Goal: Task Accomplishment & Management: Manage account settings

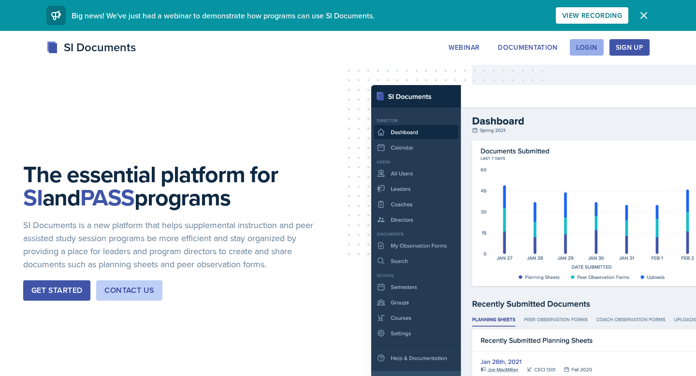
click at [595, 48] on div "Login" at bounding box center [586, 48] width 21 height 8
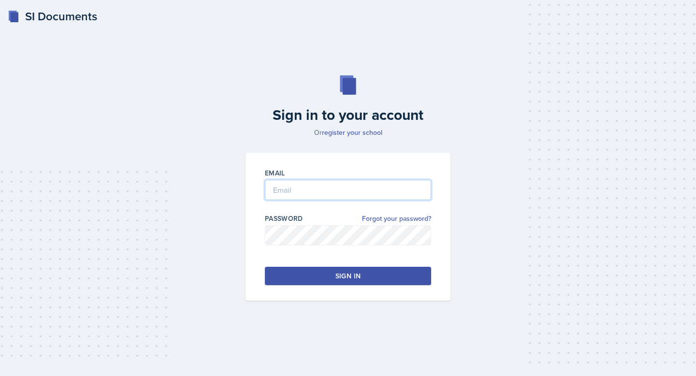
click at [331, 192] on input "email" at bounding box center [348, 190] width 166 height 20
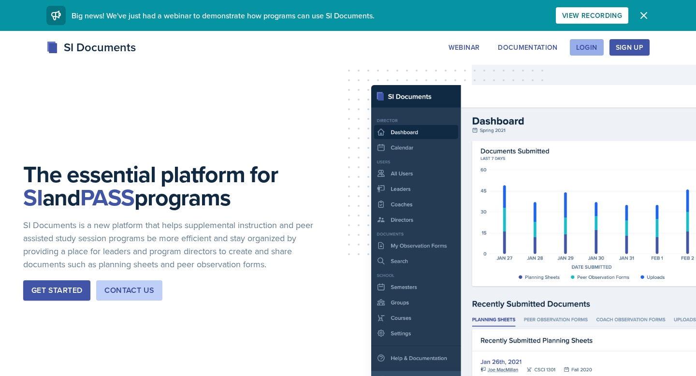
click at [583, 40] on button "Login" at bounding box center [587, 47] width 34 height 16
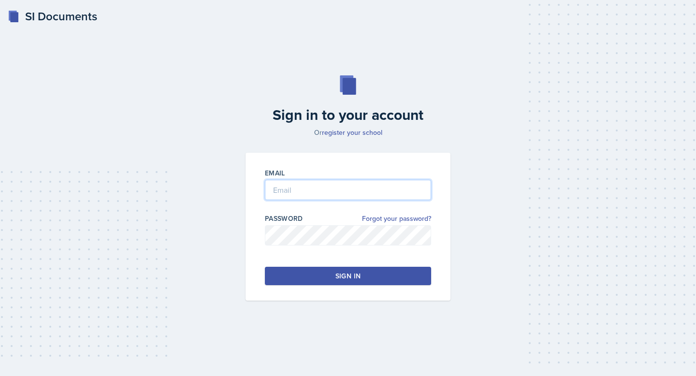
click at [358, 188] on input "email" at bounding box center [348, 190] width 166 height 20
type input "[PERSON_NAME][EMAIL_ADDRESS][PERSON_NAME][DOMAIN_NAME]"
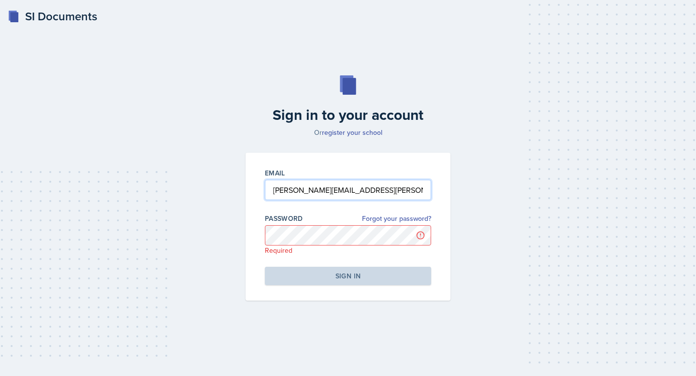
click at [360, 198] on input "langston.hankerson@gmail.com" at bounding box center [348, 190] width 166 height 20
type input "lhanker1@students.kennesaw.edu"
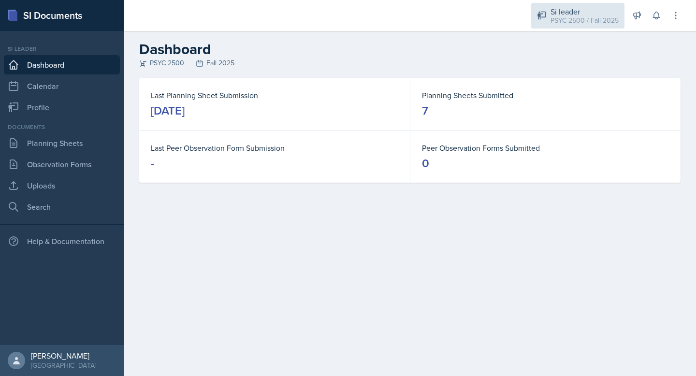
click at [575, 24] on div "PSYC 2500 / Fall 2025" at bounding box center [585, 20] width 68 height 10
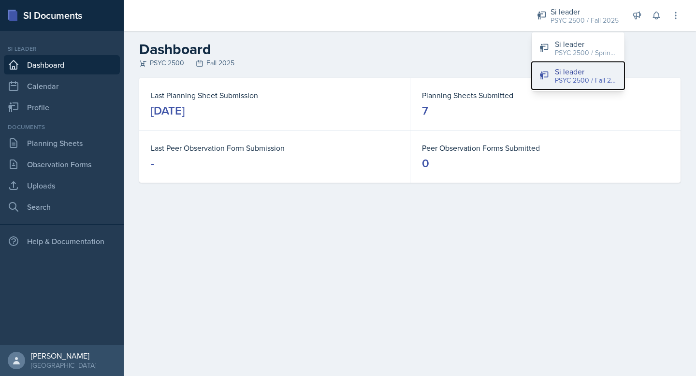
click at [570, 84] on div "PSYC 2500 / Fall 2025" at bounding box center [586, 80] width 62 height 10
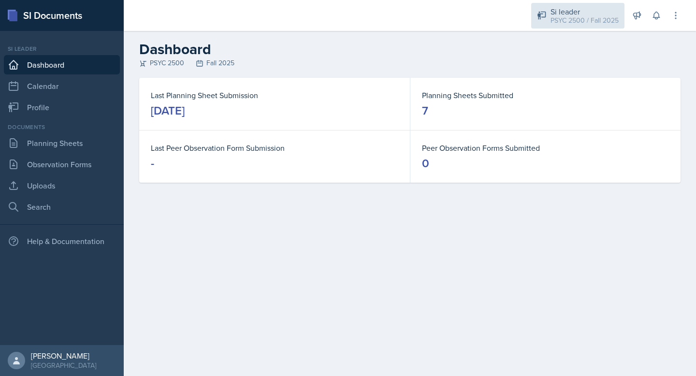
click at [572, 14] on div "Si leader" at bounding box center [585, 12] width 68 height 12
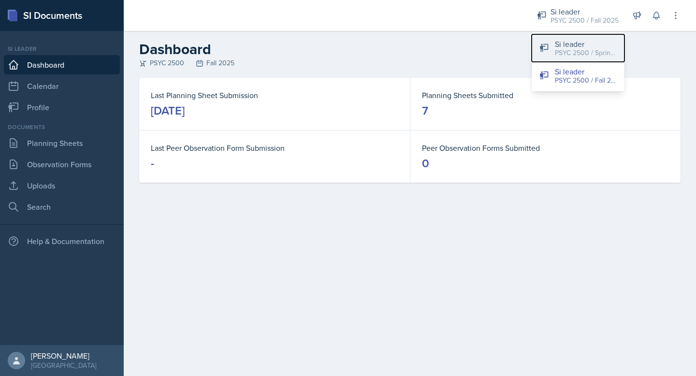
click at [582, 43] on div "Si leader" at bounding box center [586, 44] width 62 height 12
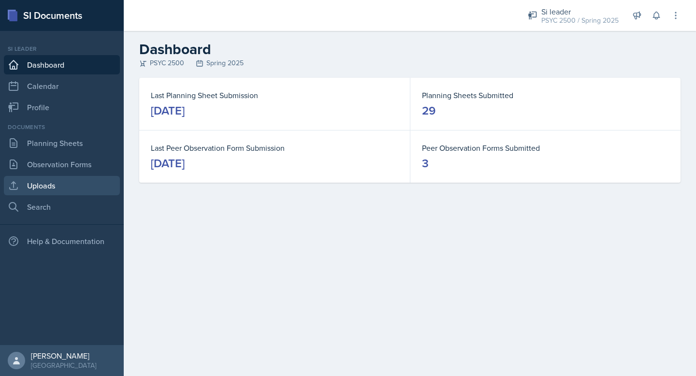
click at [61, 180] on link "Uploads" at bounding box center [62, 185] width 116 height 19
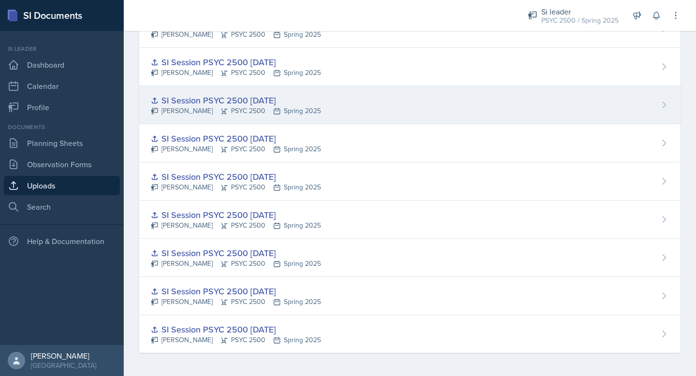
scroll to position [725, 0]
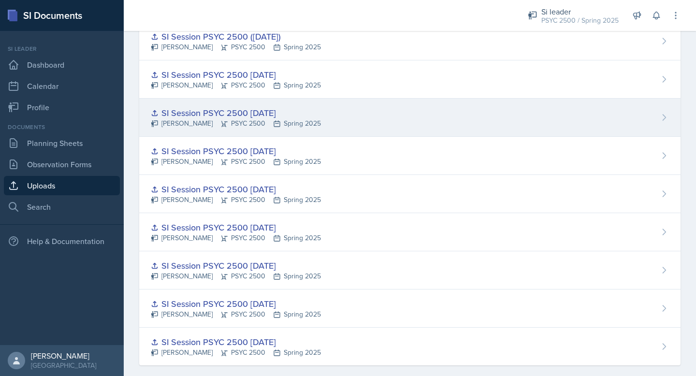
click at [233, 117] on div "SI Session PSYC 2500 2/4/25" at bounding box center [236, 112] width 170 height 13
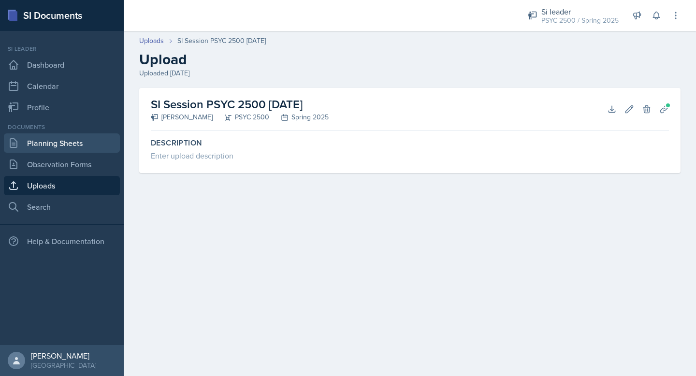
click at [55, 146] on link "Planning Sheets" at bounding box center [62, 142] width 116 height 19
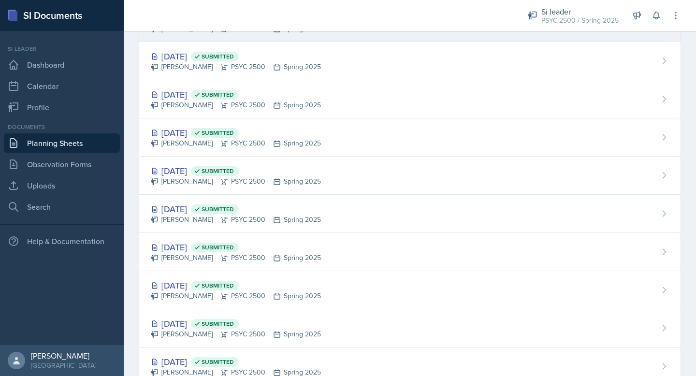
scroll to position [667, 0]
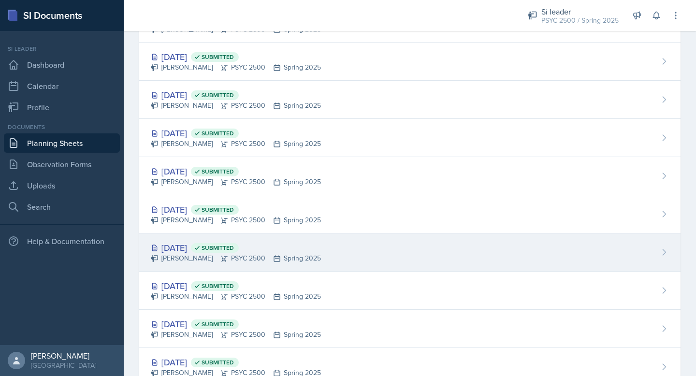
click at [274, 248] on div "Feb 4th, 2025 Submitted" at bounding box center [236, 247] width 170 height 13
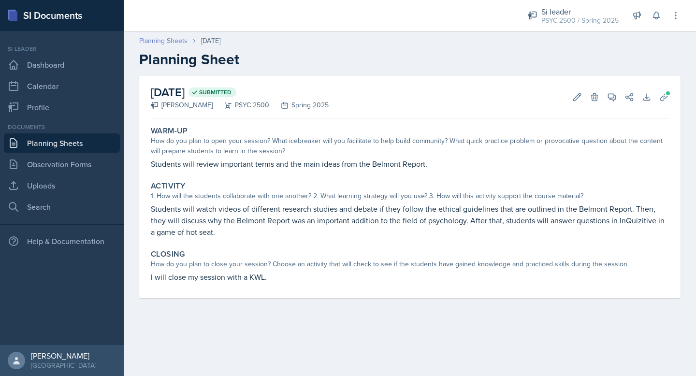
click at [149, 43] on link "Planning Sheets" at bounding box center [163, 41] width 48 height 10
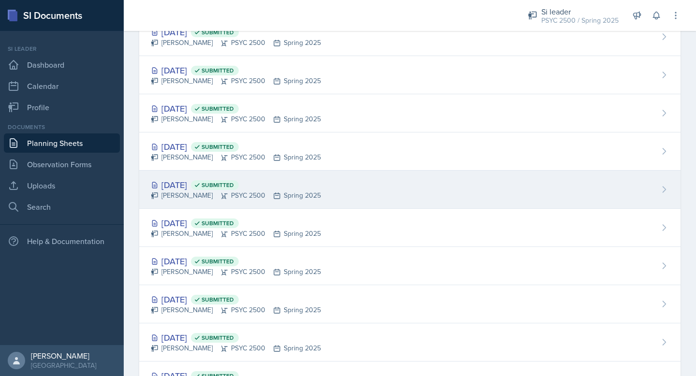
scroll to position [761, 0]
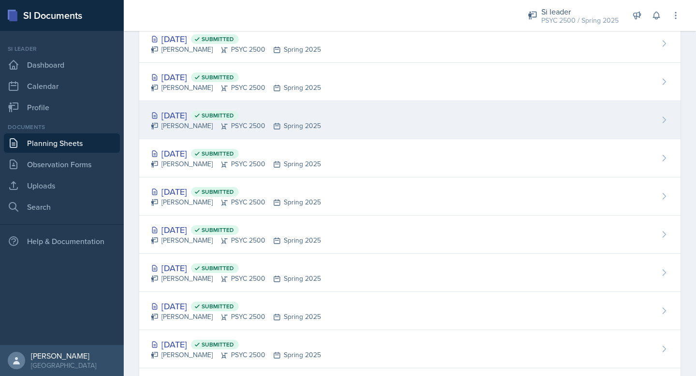
click at [196, 125] on div "Langston Hankerson PSYC 2500 Spring 2025" at bounding box center [236, 126] width 170 height 10
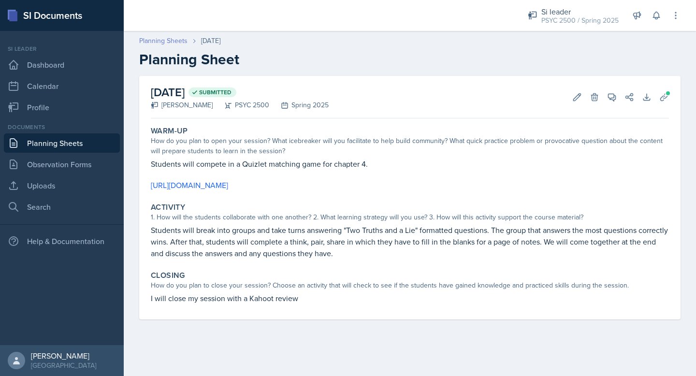
click at [175, 41] on link "Planning Sheets" at bounding box center [163, 41] width 48 height 10
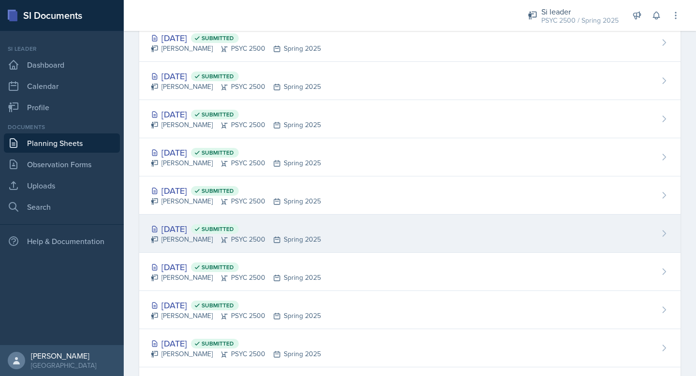
scroll to position [758, 0]
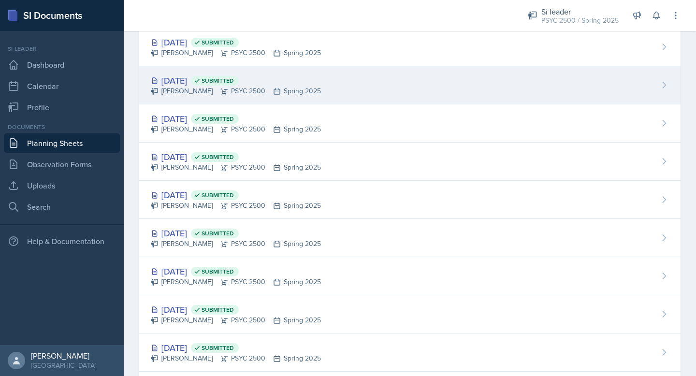
click at [206, 71] on div "Feb 11th, 2025 Submitted Langston Hankerson PSYC 2500 Spring 2025" at bounding box center [410, 85] width 542 height 38
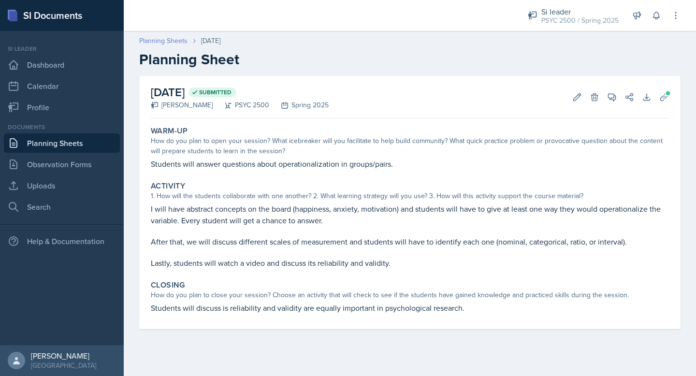
click at [159, 40] on link "Planning Sheets" at bounding box center [163, 41] width 48 height 10
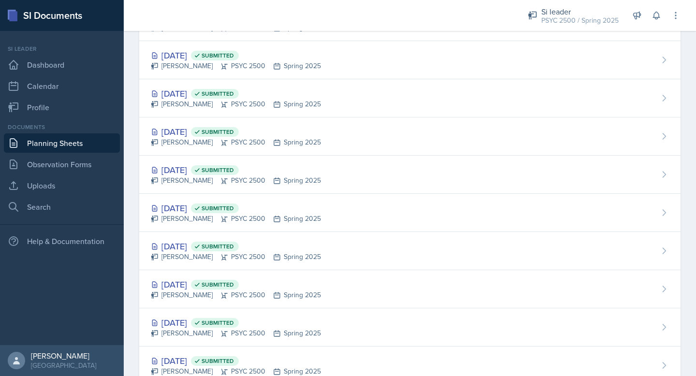
scroll to position [663, 0]
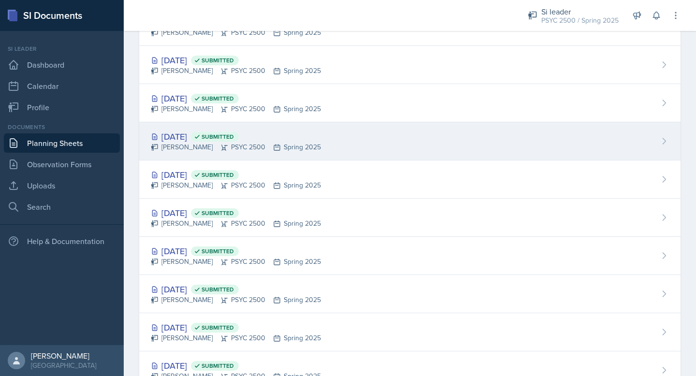
click at [211, 139] on div "Feb 13th, 2025 Submitted" at bounding box center [236, 136] width 170 height 13
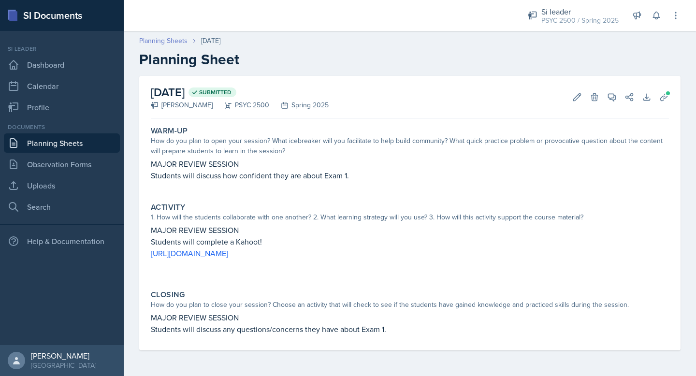
click at [167, 41] on link "Planning Sheets" at bounding box center [163, 41] width 48 height 10
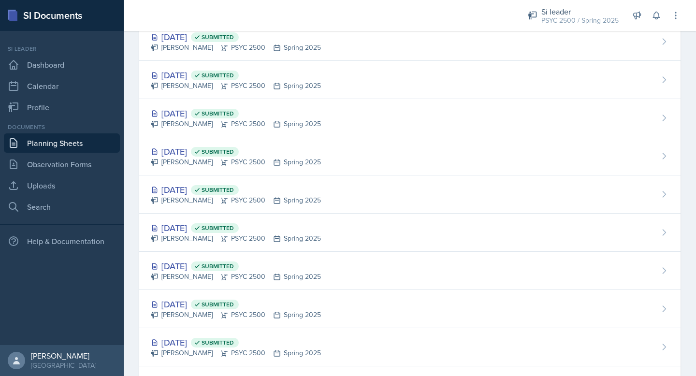
scroll to position [649, 0]
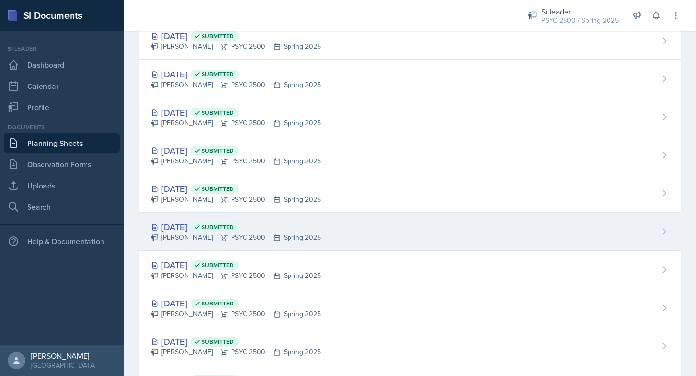
click at [201, 229] on div "Feb 6th, 2025 Submitted" at bounding box center [236, 226] width 170 height 13
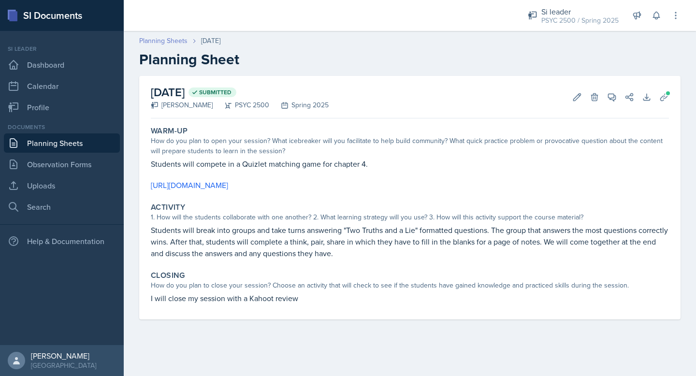
click at [153, 41] on link "Planning Sheets" at bounding box center [163, 41] width 48 height 10
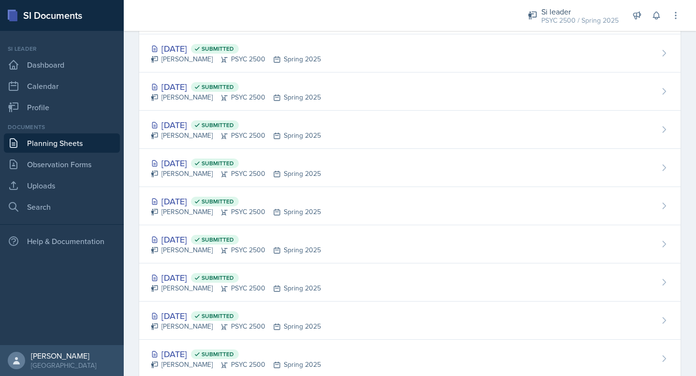
scroll to position [696, 0]
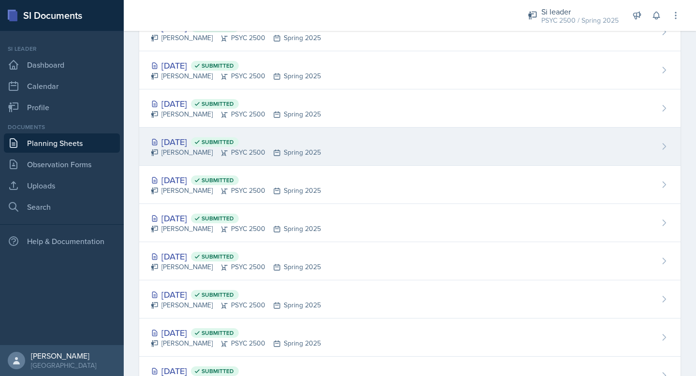
click at [197, 149] on div "Langston Hankerson PSYC 2500 Spring 2025" at bounding box center [236, 152] width 170 height 10
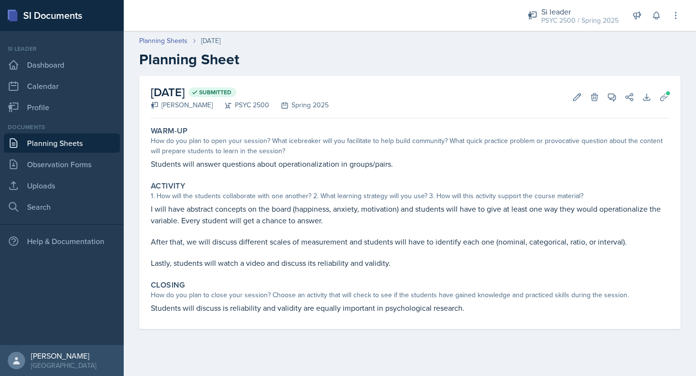
click at [158, 47] on div "Planning Sheets Feb 11th, 2025 Planning Sheet" at bounding box center [410, 52] width 572 height 32
click at [160, 42] on link "Planning Sheets" at bounding box center [163, 41] width 48 height 10
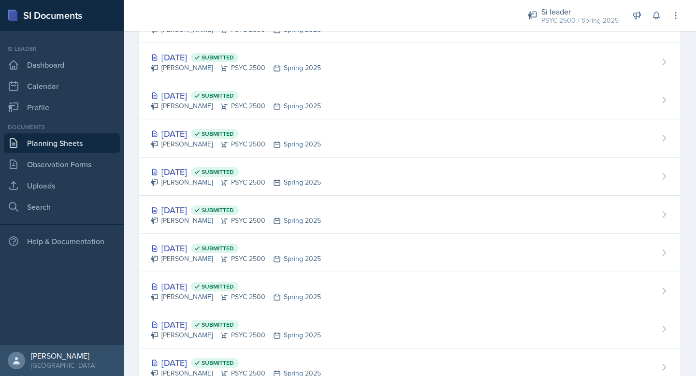
scroll to position [592, 0]
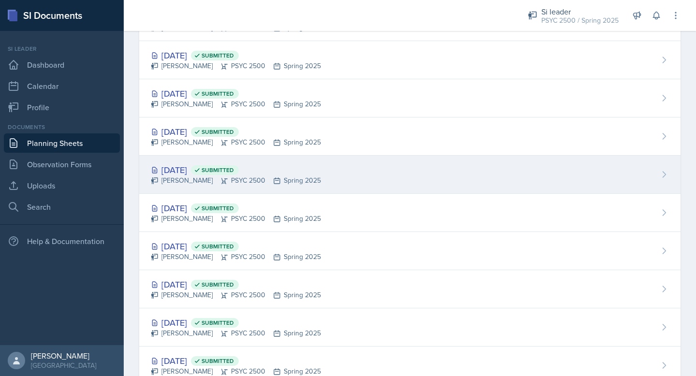
click at [195, 175] on div "Feb 18th, 2025 Submitted" at bounding box center [236, 169] width 170 height 13
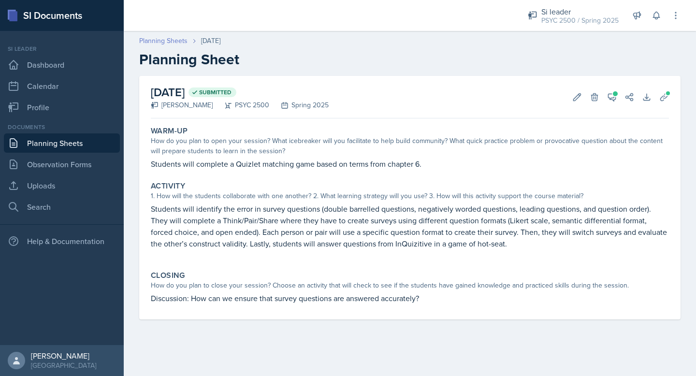
click at [162, 37] on link "Planning Sheets" at bounding box center [163, 41] width 48 height 10
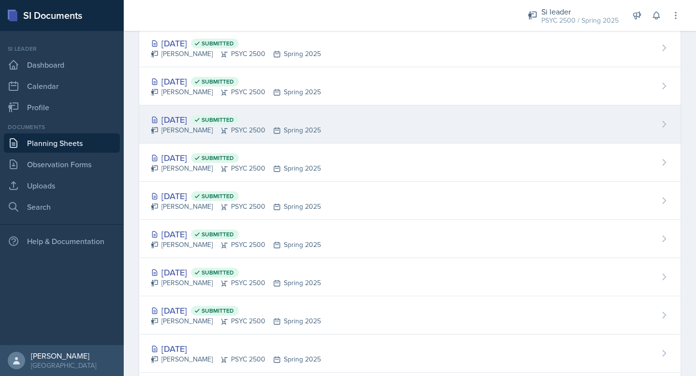
scroll to position [754, 0]
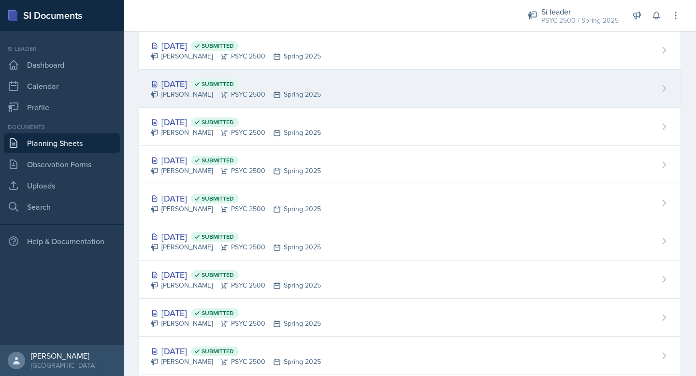
click at [189, 87] on div "Feb 11th, 2025 Submitted" at bounding box center [236, 83] width 170 height 13
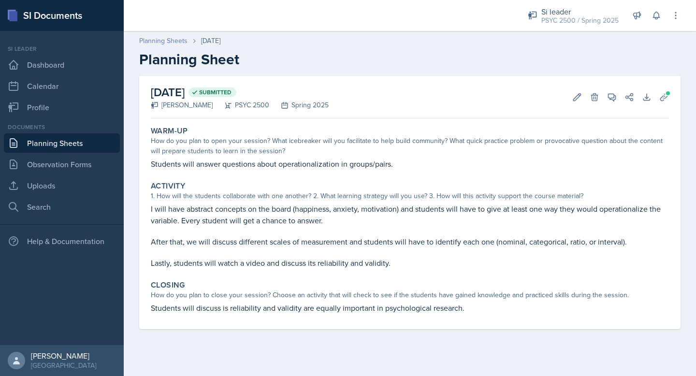
click at [174, 39] on link "Planning Sheets" at bounding box center [163, 41] width 48 height 10
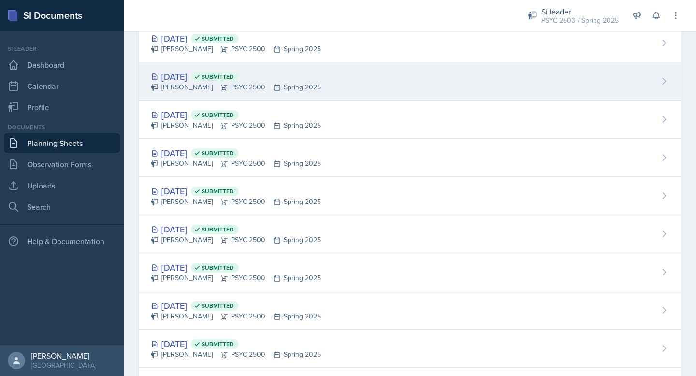
scroll to position [753, 0]
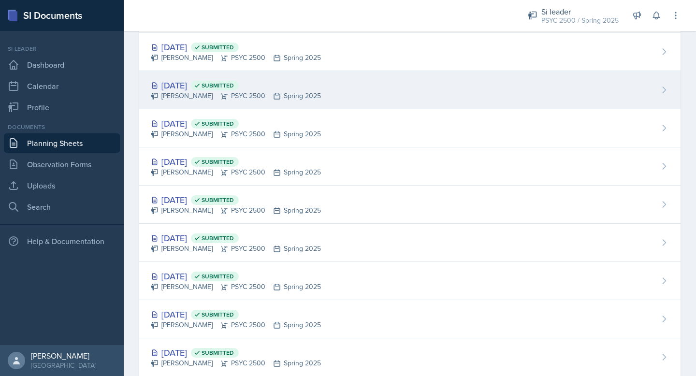
click at [204, 93] on div "Langston Hankerson PSYC 2500 Spring 2025" at bounding box center [236, 96] width 170 height 10
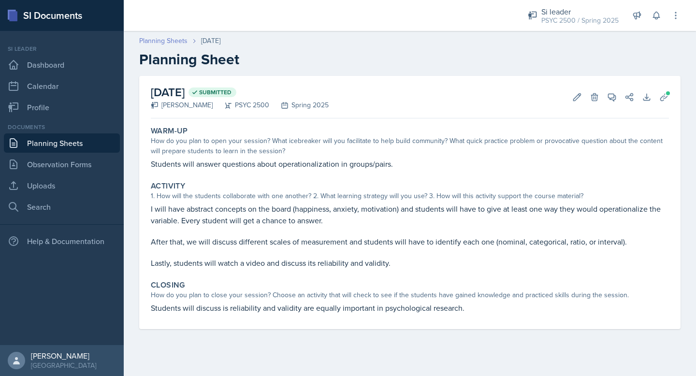
click at [145, 44] on link "Planning Sheets" at bounding box center [163, 41] width 48 height 10
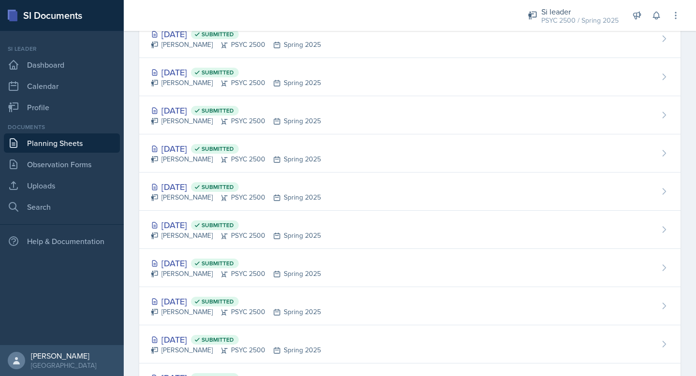
scroll to position [681, 0]
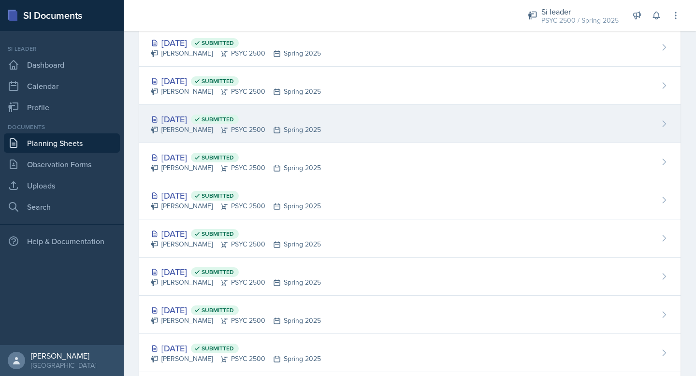
click at [199, 114] on div "Feb 13th, 2025 Submitted" at bounding box center [236, 119] width 170 height 13
